Goal: Information Seeking & Learning: Learn about a topic

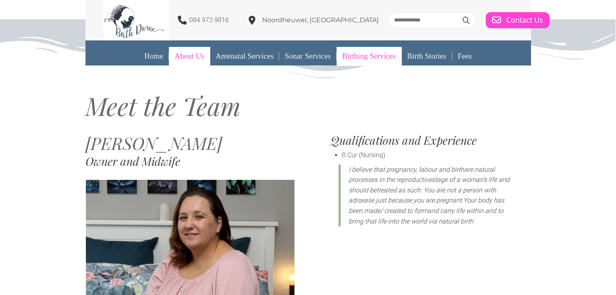
click at [350, 57] on link "Birthing Services" at bounding box center [368, 56] width 65 height 19
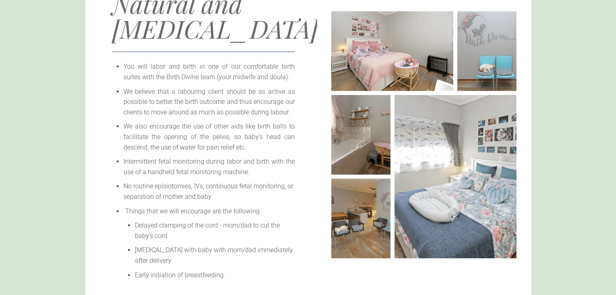
scroll to position [81, 0]
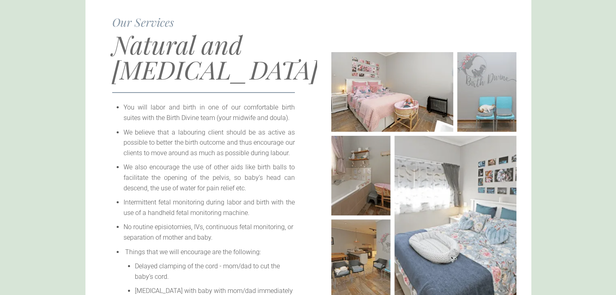
click at [356, 159] on img at bounding box center [423, 175] width 185 height 247
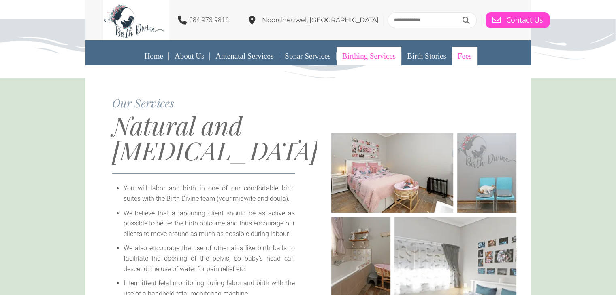
click at [470, 57] on link "Fees" at bounding box center [464, 56] width 25 height 19
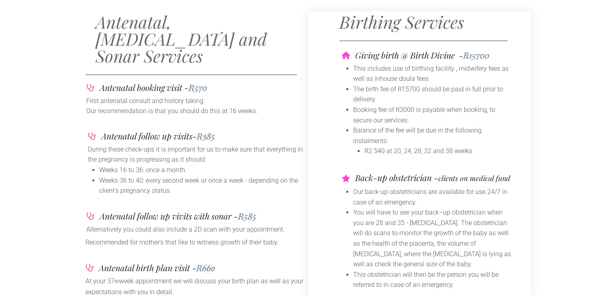
scroll to position [161, 0]
